Goal: Check status: Check status

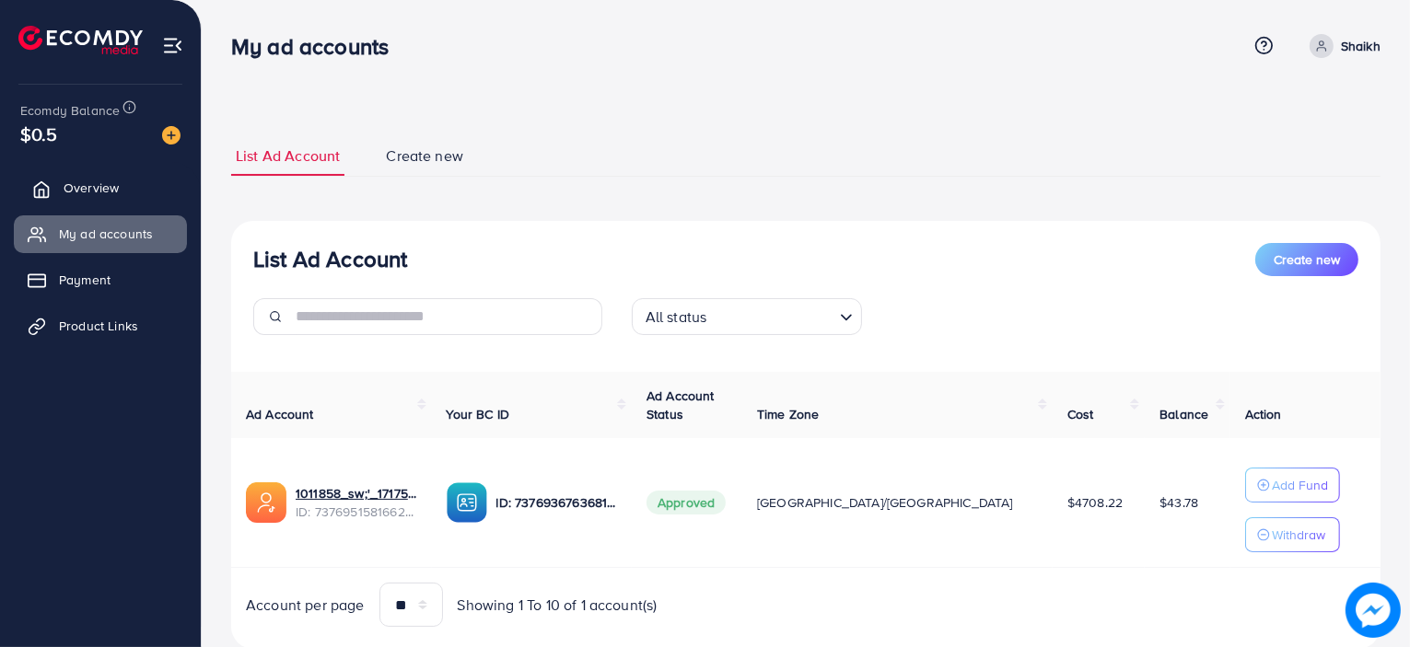
click at [111, 176] on link "Overview" at bounding box center [100, 187] width 173 height 37
